Goal: Information Seeking & Learning: Learn about a topic

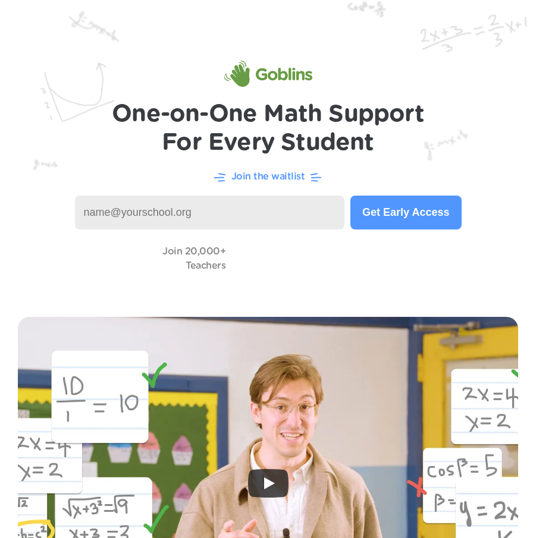
click at [419, 145] on h1 "One-on-One Math Support For Every Student" at bounding box center [268, 128] width 312 height 57
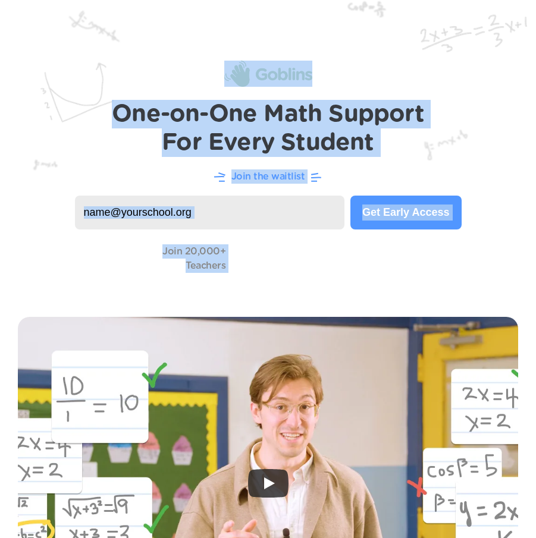
drag, startPoint x: 464, startPoint y: 342, endPoint x: 140, endPoint y: 67, distance: 424.8
click at [140, 67] on img at bounding box center [268, 149] width 536 height 299
drag, startPoint x: 140, startPoint y: 67, endPoint x: 554, endPoint y: 365, distance: 509.4
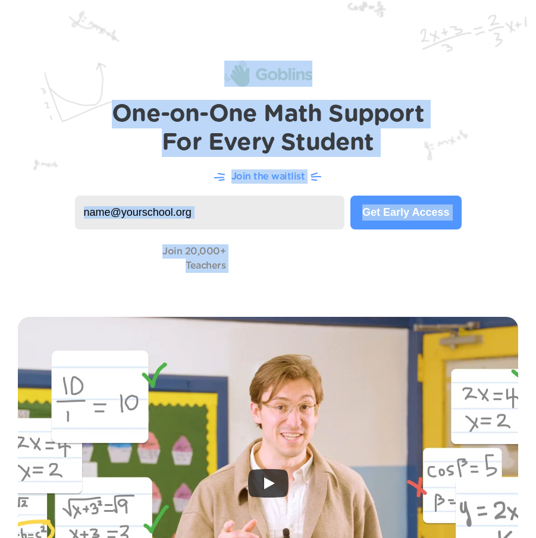
click at [408, 188] on img at bounding box center [268, 149] width 536 height 299
click at [410, 152] on h1 "One-on-One Math Support For Every Student" at bounding box center [268, 128] width 312 height 57
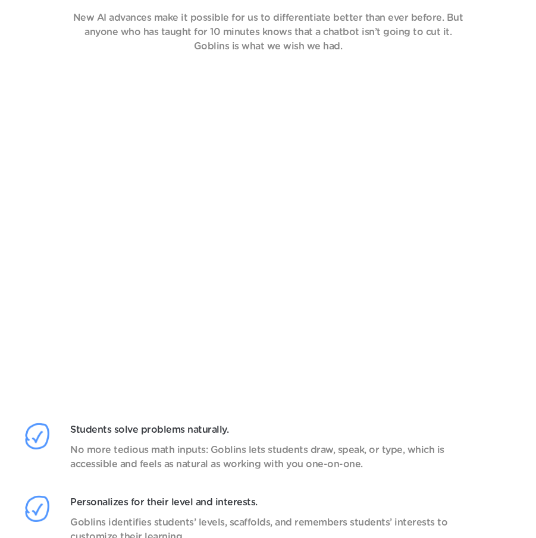
scroll to position [1160, 0]
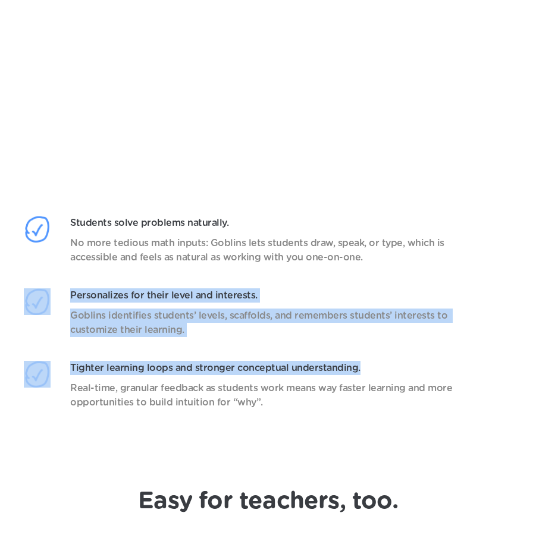
drag, startPoint x: 410, startPoint y: 374, endPoint x: 256, endPoint y: 268, distance: 187.2
click at [256, 268] on div "Students solve problems naturally. No more tedious math inputs: Goblins lets st…" at bounding box center [268, 325] width 488 height 218
click at [256, 268] on div "Students solve problems naturally. No more tedious math inputs: Goblins lets st…" at bounding box center [268, 252] width 488 height 73
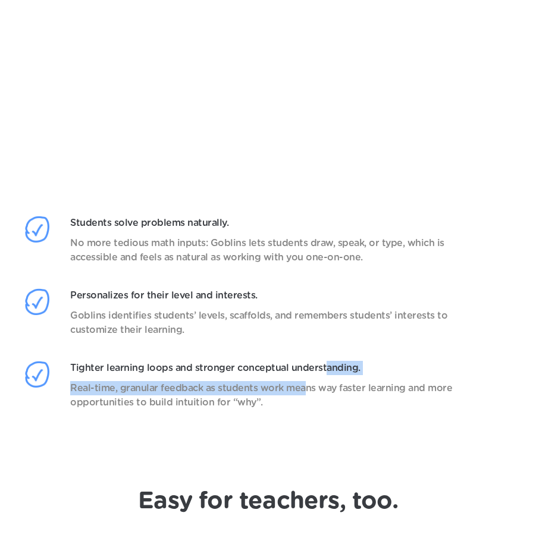
drag, startPoint x: 307, startPoint y: 382, endPoint x: 295, endPoint y: 385, distance: 12.4
click at [302, 383] on div "Tighter learning loops and stronger conceptual understanding. Real-time, granul…" at bounding box center [278, 385] width 444 height 49
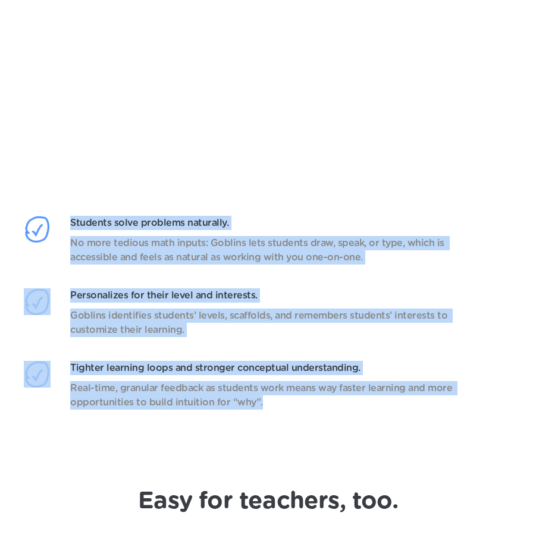
drag, startPoint x: 287, startPoint y: 417, endPoint x: 85, endPoint y: 203, distance: 294.4
click at [85, 203] on div "Students solve problems naturally. No more tedious math inputs: Goblins lets st…" at bounding box center [268, 151] width 488 height 563
drag, startPoint x: 85, startPoint y: 203, endPoint x: 270, endPoint y: 417, distance: 283.3
click at [270, 417] on div "Students solve problems naturally. No more tedious math inputs: Goblins lets st…" at bounding box center [268, 151] width 488 height 563
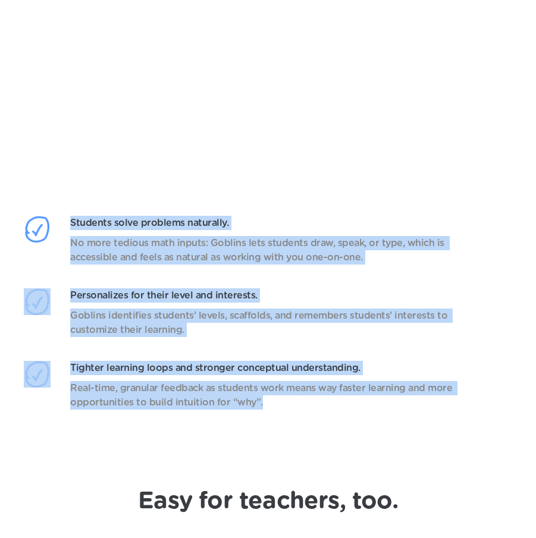
click at [270, 417] on div "Tighter learning loops and stronger conceptual understanding. Real-time, granul…" at bounding box center [268, 397] width 488 height 73
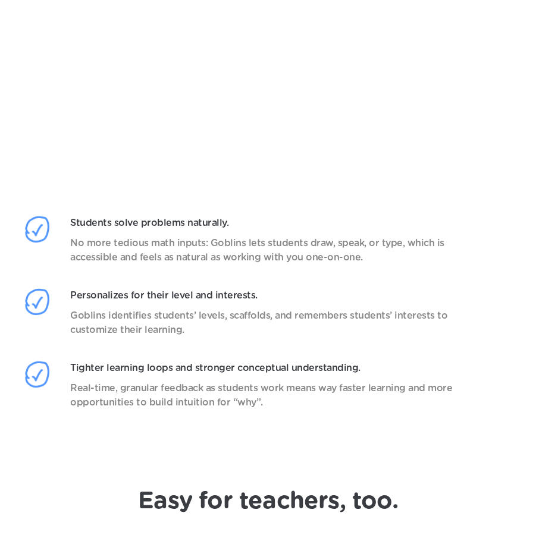
drag, startPoint x: 270, startPoint y: 417, endPoint x: 75, endPoint y: 235, distance: 266.7
click at [75, 235] on div "Students solve problems naturally. No more tedious math inputs: Goblins lets st…" at bounding box center [268, 325] width 488 height 218
click at [75, 236] on p "No more tedious math inputs: Goblins lets students draw, speak, or type, which …" at bounding box center [278, 250] width 416 height 29
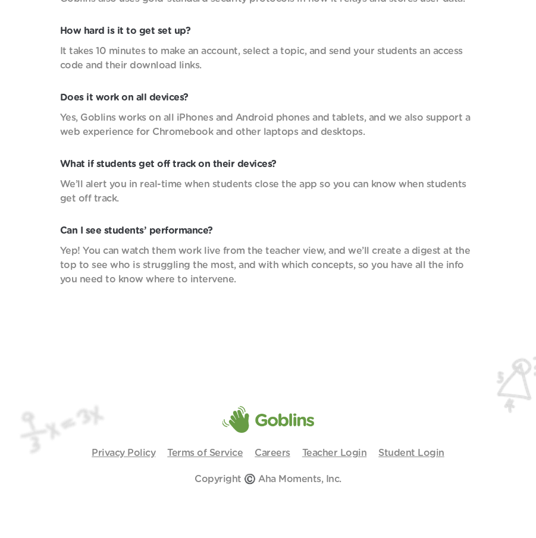
scroll to position [4829, 0]
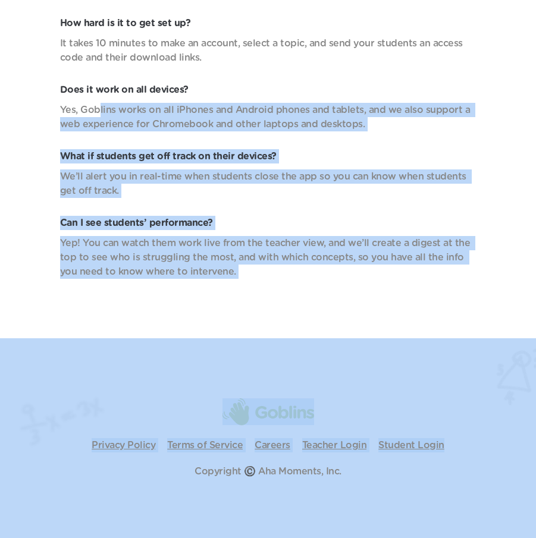
drag, startPoint x: 477, startPoint y: 444, endPoint x: 96, endPoint y: 109, distance: 507.2
click at [96, 109] on p "Yes, Goblins works on all iPhones and Android phones and tablets, and we also s…" at bounding box center [268, 117] width 416 height 29
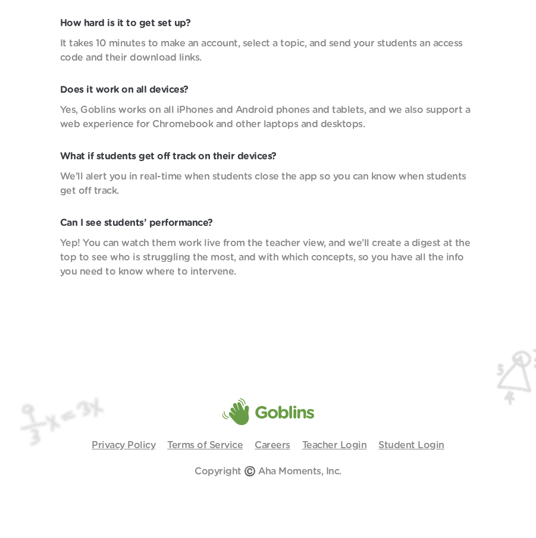
scroll to position [4823, 0]
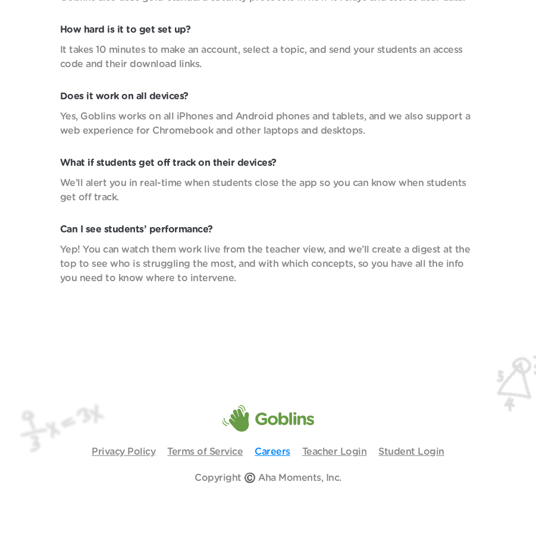
click at [269, 452] on link "Careers" at bounding box center [272, 452] width 36 height 10
